Goal: Find specific page/section: Find specific page/section

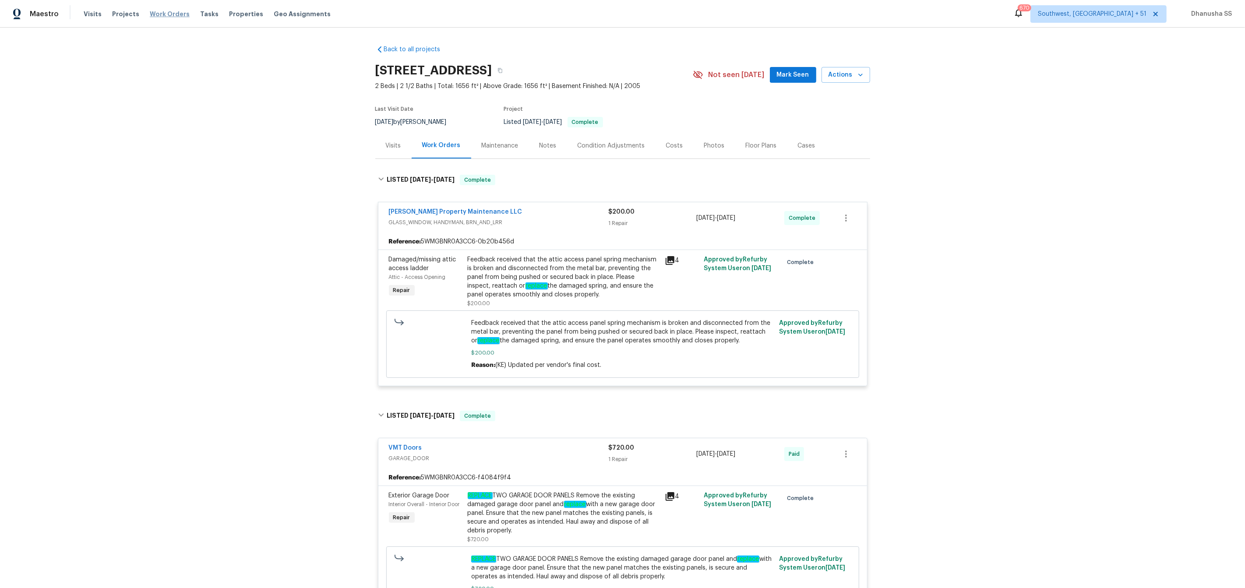
click at [169, 12] on span "Work Orders" at bounding box center [170, 14] width 40 height 9
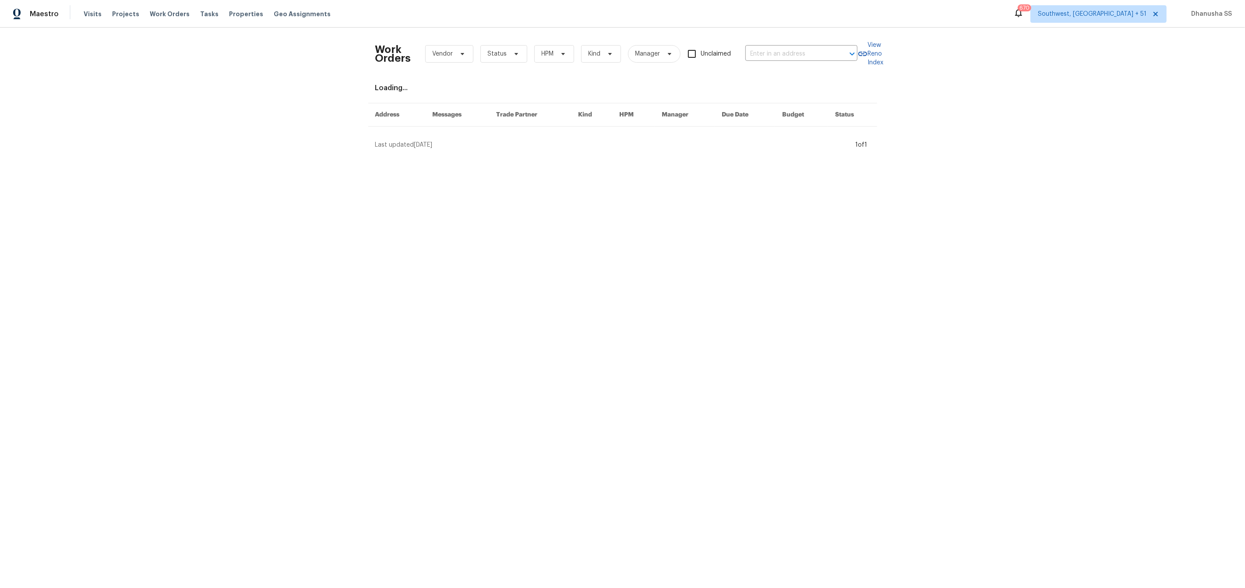
click at [785, 61] on div "Work Orders Vendor Status HPM Kind Manager Unclaimed ​" at bounding box center [616, 54] width 482 height 39
click at [788, 57] on input "text" at bounding box center [789, 54] width 88 height 14
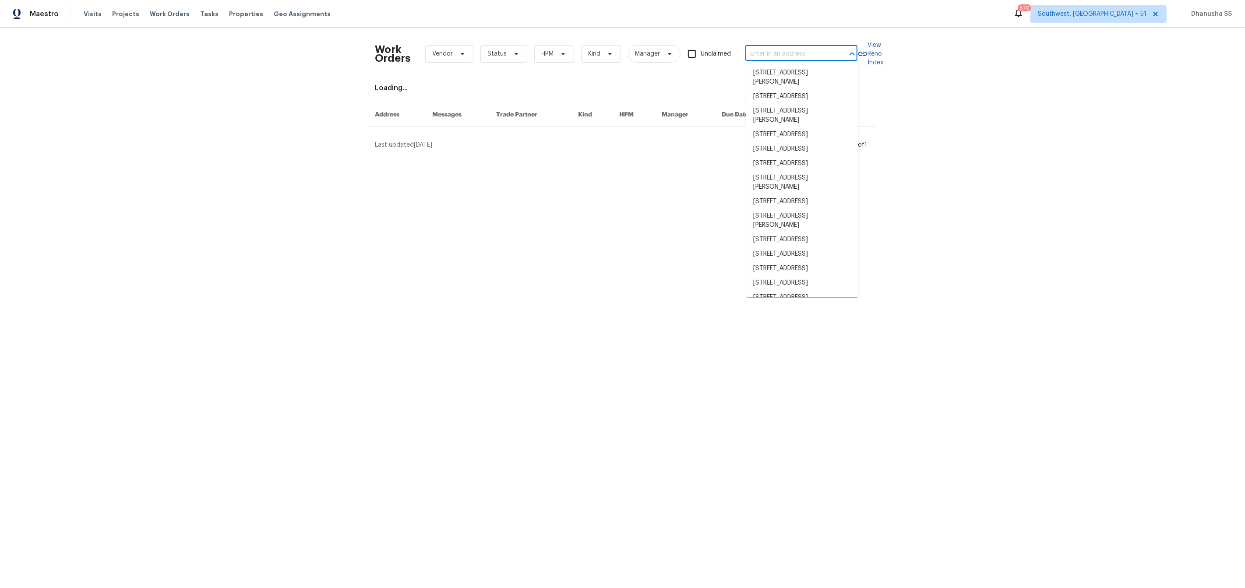
paste input "[STREET_ADDRESS]"
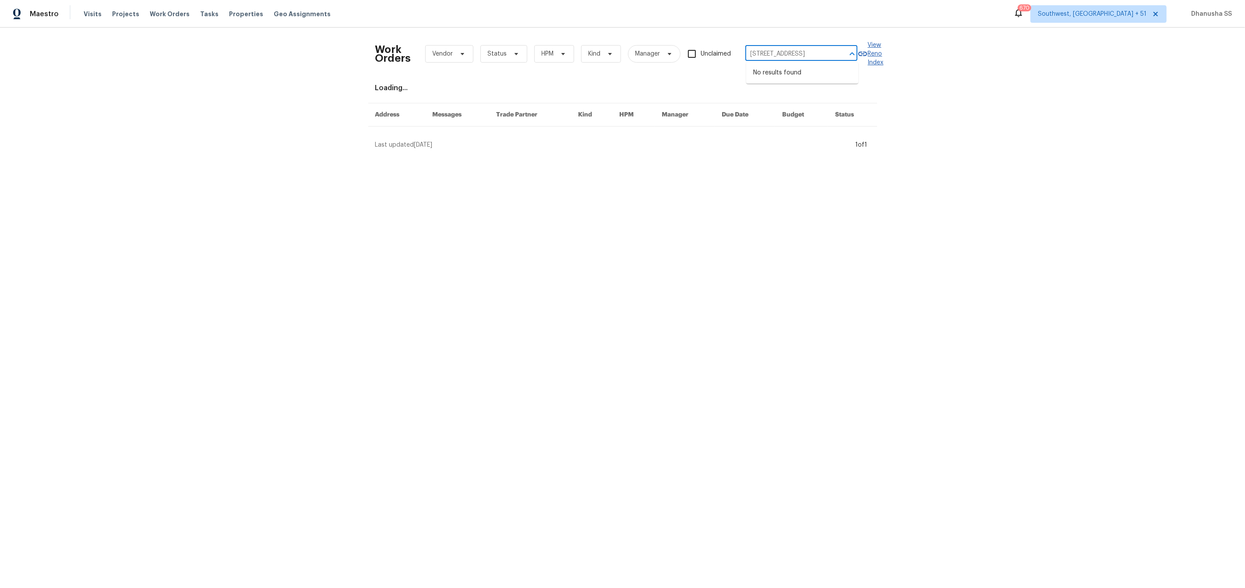
drag, startPoint x: 770, startPoint y: 53, endPoint x: 1245, endPoint y: 193, distance: 494.6
click at [1244, 156] on html "Maestro Visits Projects Work Orders Tasks Properties Geo Assignments [STREET_AD…" at bounding box center [622, 78] width 1245 height 156
type input "[STREET_ADDRESS]"
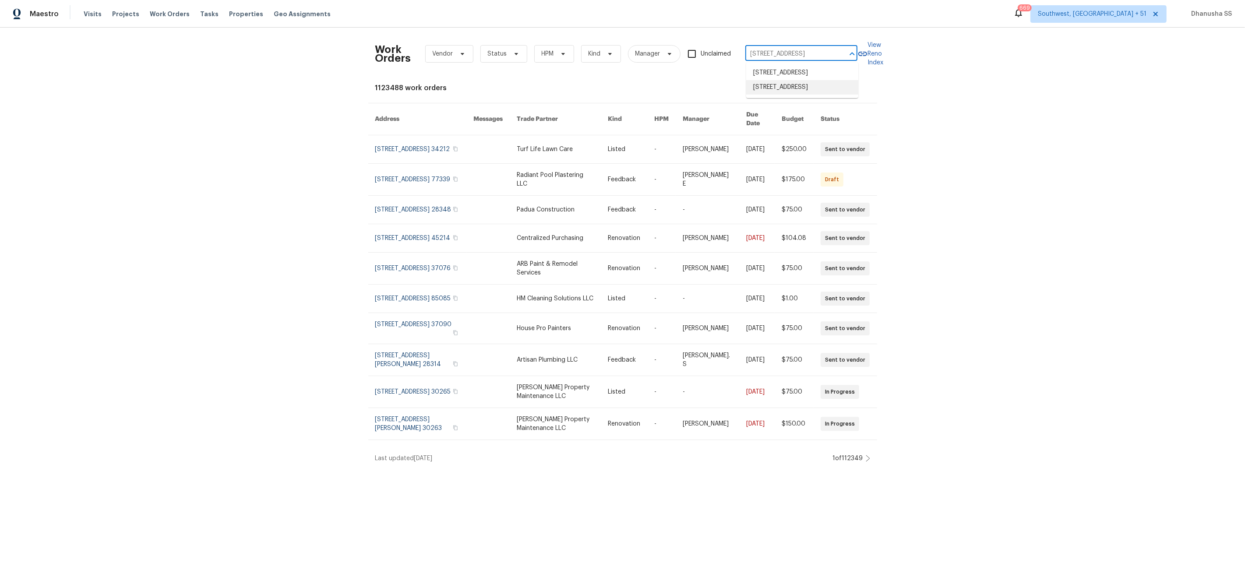
click at [770, 95] on li "[STREET_ADDRESS]" at bounding box center [802, 87] width 112 height 14
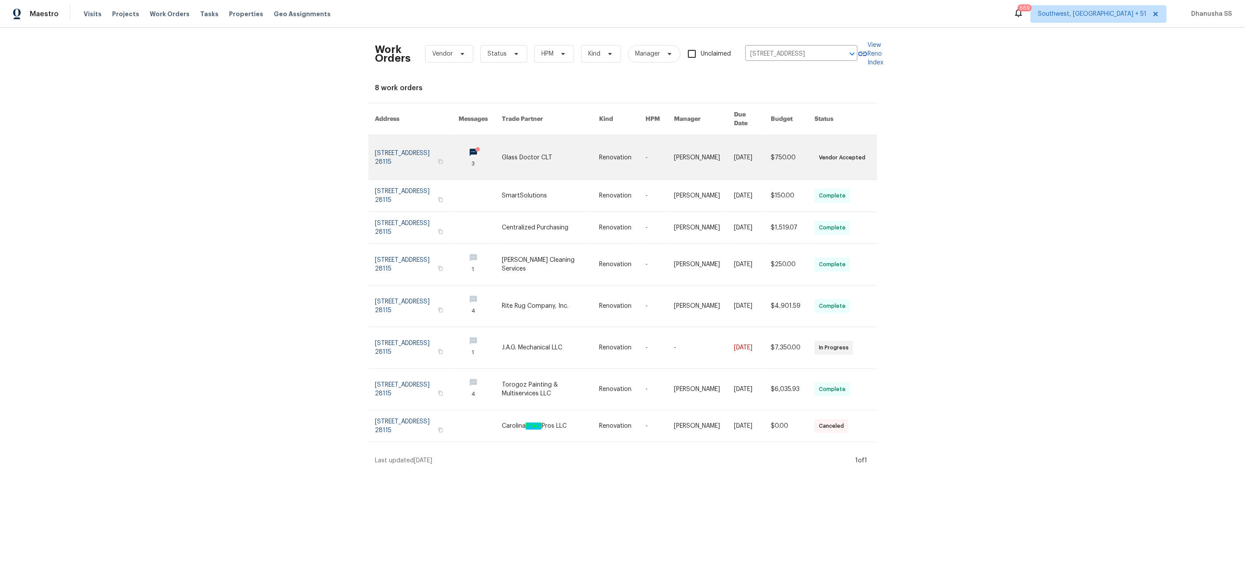
click at [551, 158] on link at bounding box center [550, 157] width 97 height 44
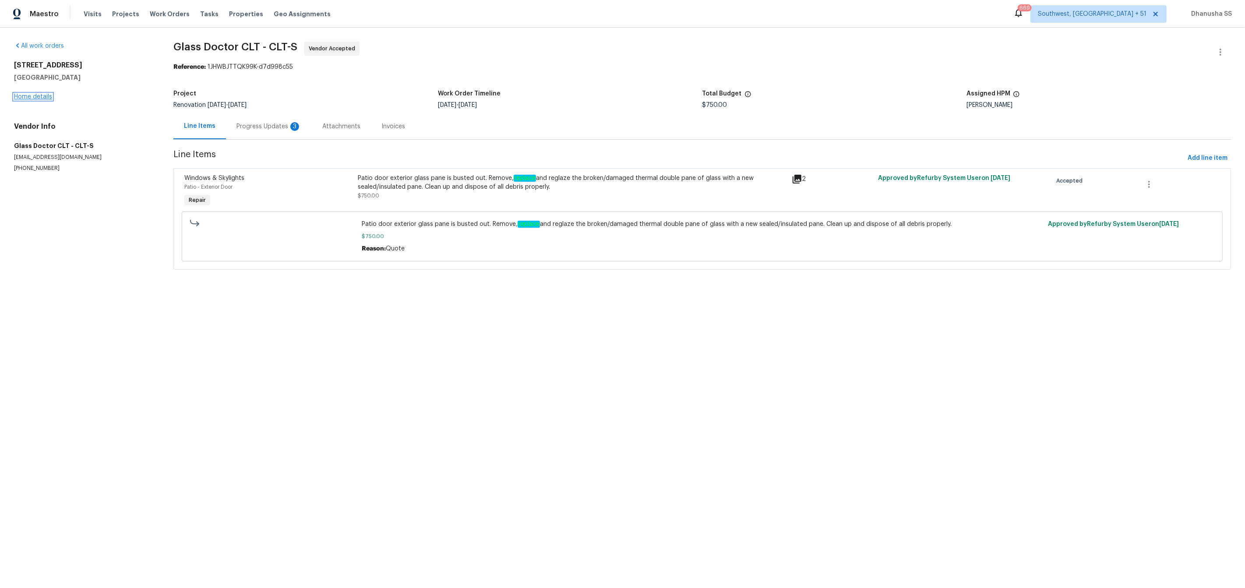
click at [28, 95] on link "Home details" at bounding box center [33, 97] width 38 height 6
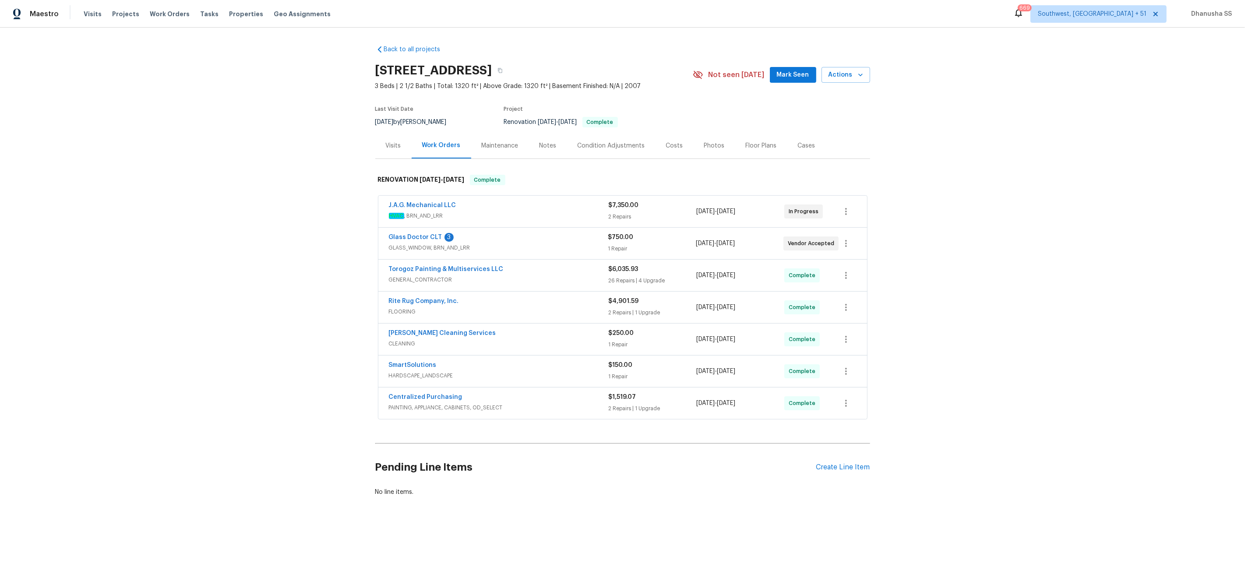
click at [575, 246] on span "GLASS_WINDOW, BRN_AND_LRR" at bounding box center [498, 247] width 219 height 9
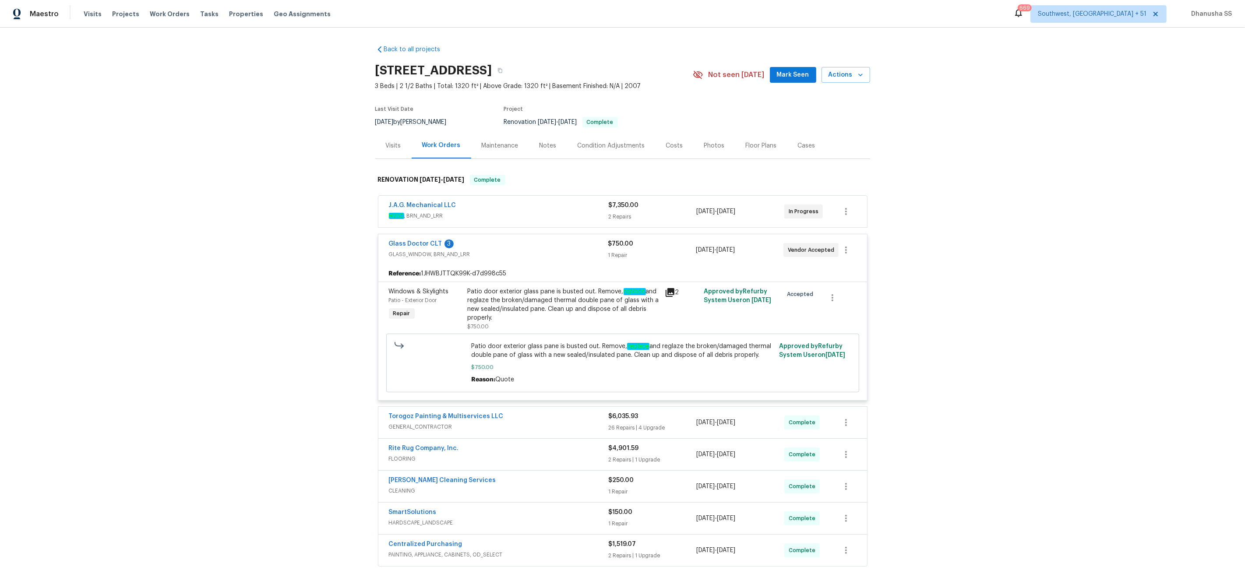
click at [567, 208] on div "J.A.G. Mechanical LLC" at bounding box center [499, 206] width 220 height 11
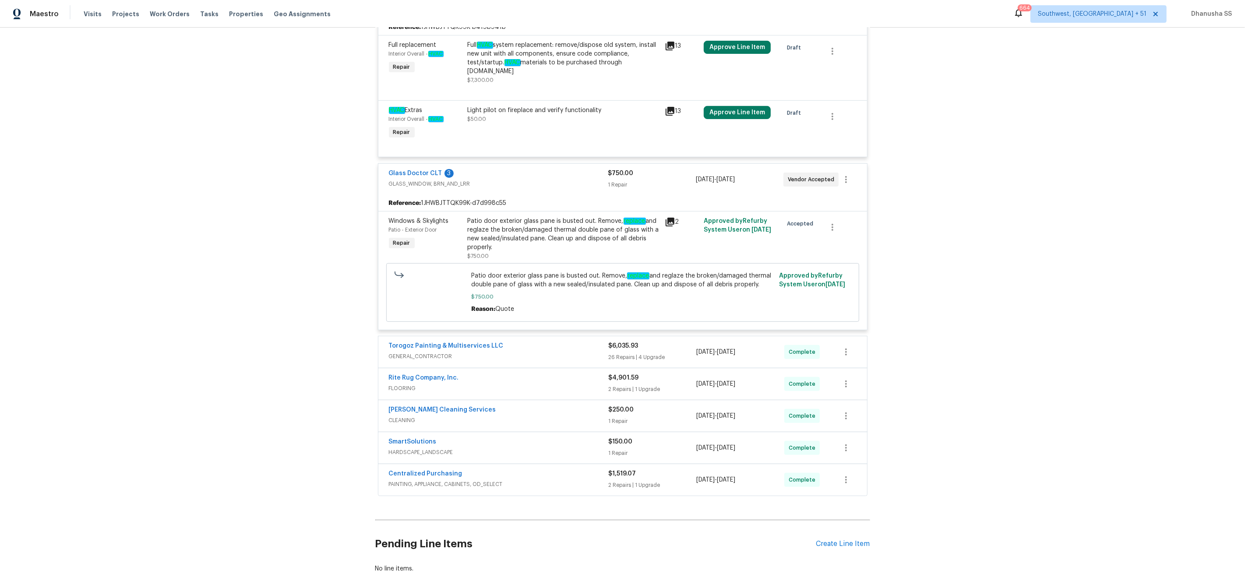
scroll to position [253, 0]
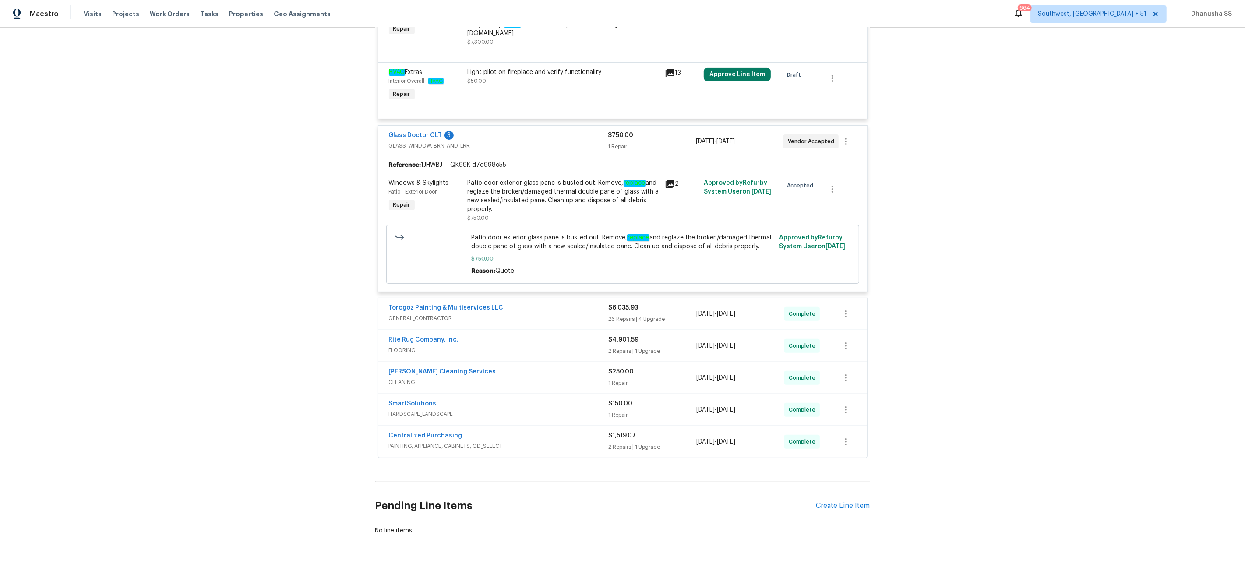
click at [561, 314] on span "GENERAL_CONTRACTOR" at bounding box center [499, 318] width 220 height 9
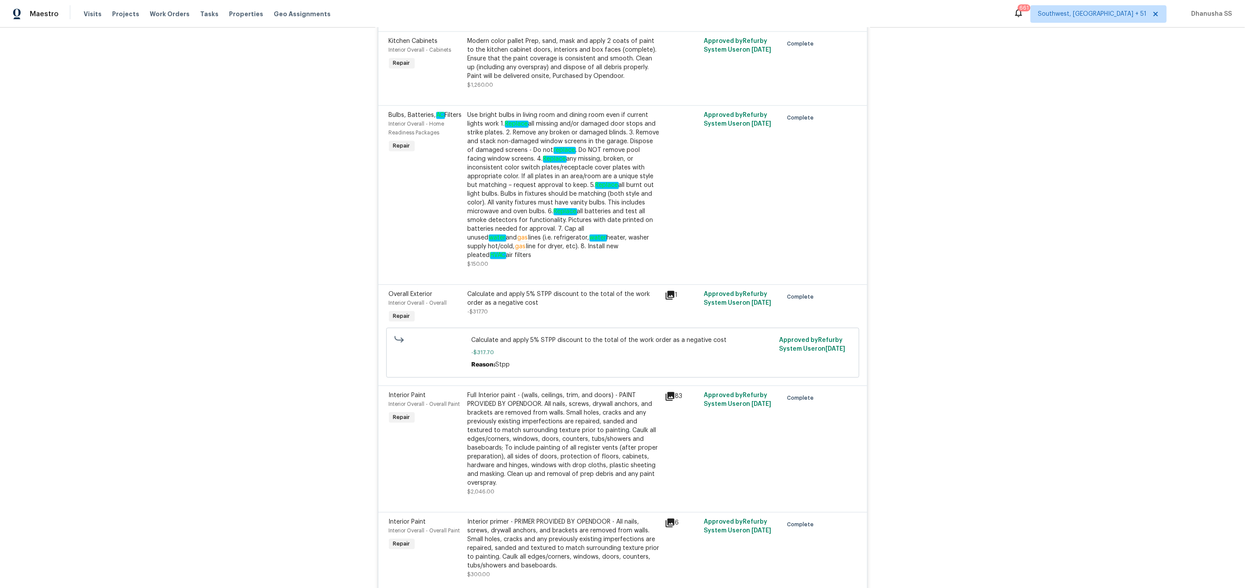
scroll to position [2100, 0]
